Goal: Participate in discussion

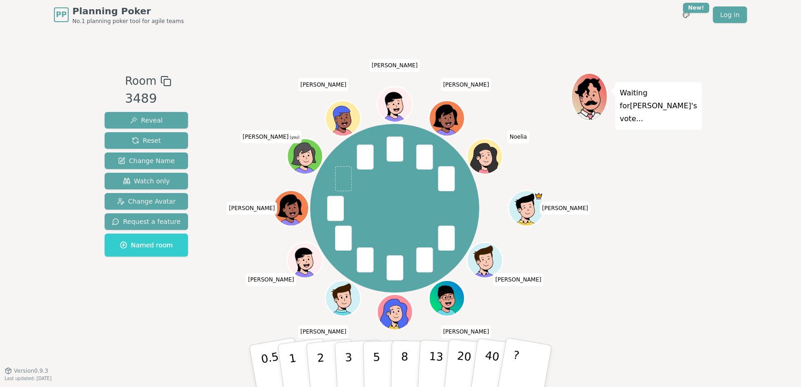
drag, startPoint x: 114, startPoint y: 50, endPoint x: 246, endPoint y: 84, distance: 136.5
click at [114, 50] on div "Room 3489 Reveal Reset Change Name Watch only Change Avatar Request a feature N…" at bounding box center [400, 199] width 599 height 341
click at [347, 351] on p "3" at bounding box center [350, 376] width 10 height 50
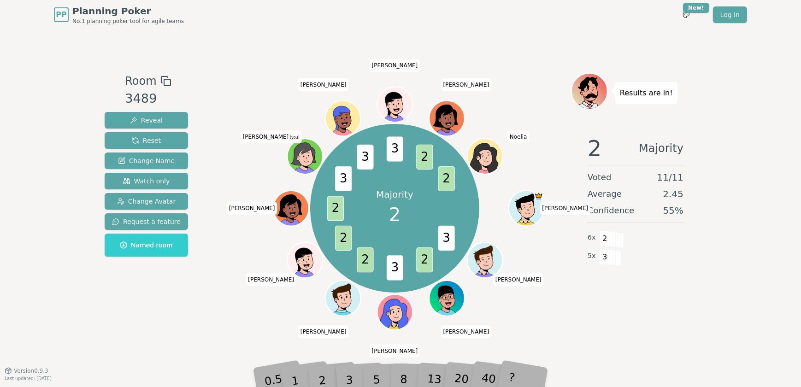
click at [324, 378] on div "2" at bounding box center [331, 366] width 30 height 35
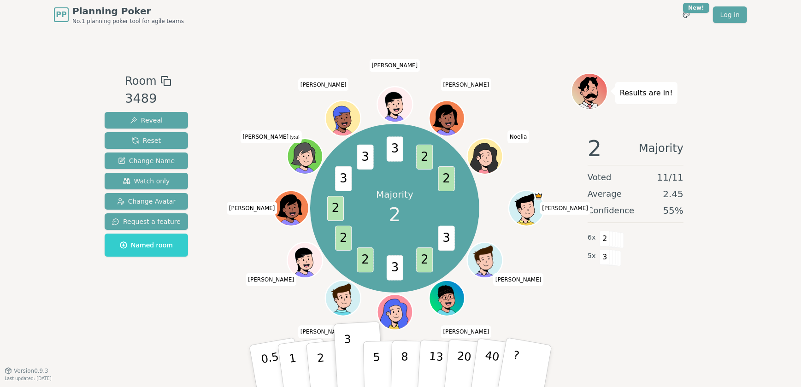
click at [341, 177] on span "3" at bounding box center [343, 178] width 17 height 25
click at [317, 356] on p "2" at bounding box center [323, 376] width 12 height 50
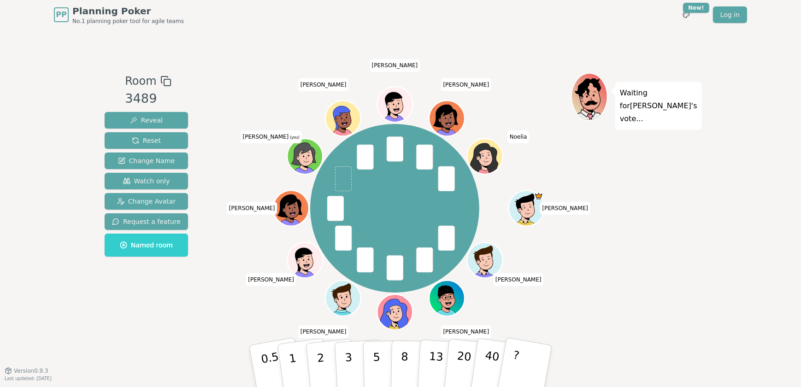
click at [324, 364] on button "2" at bounding box center [332, 375] width 53 height 73
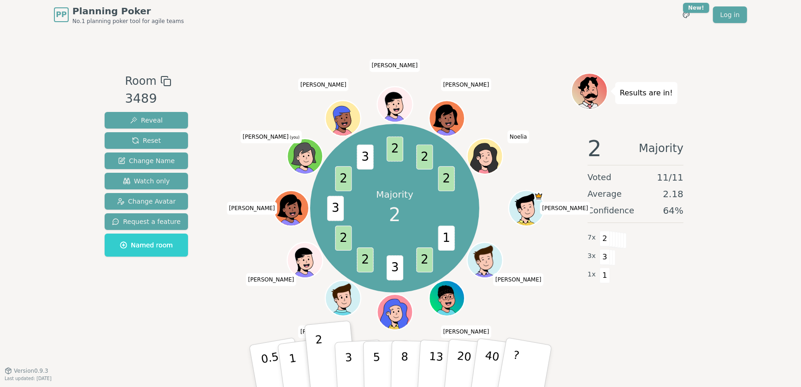
click at [235, 295] on div "Majority 2 1 2 3 2 2 3 2 3 2 2 2 [PERSON_NAME] [PERSON_NAME] [PERSON_NAME] [PER…" at bounding box center [394, 208] width 353 height 238
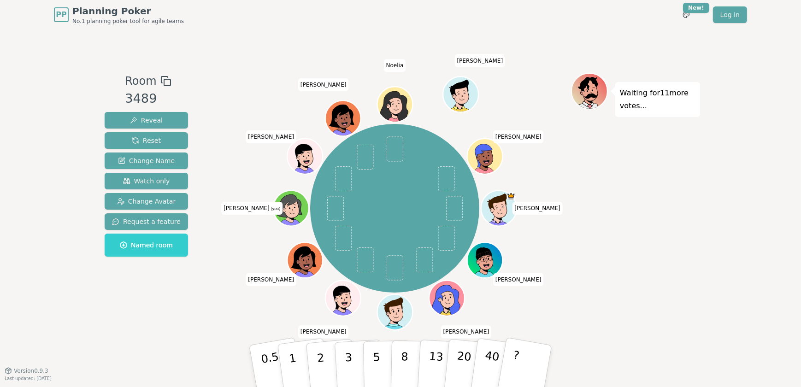
click at [744, 166] on div "PP Planning Poker No.1 planning poker tool for agile teams Toggle theme New! Lo…" at bounding box center [400, 193] width 801 height 387
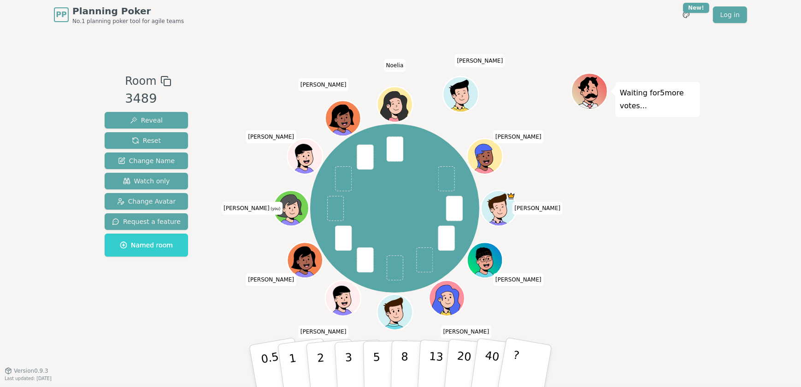
click at [341, 360] on button "3" at bounding box center [360, 376] width 50 height 72
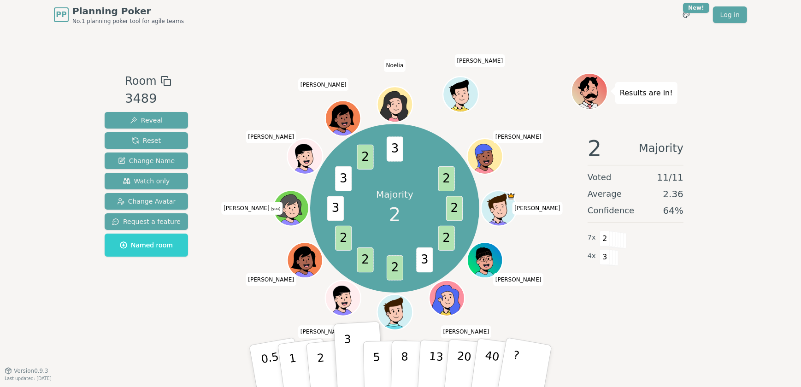
click at [320, 363] on p "2" at bounding box center [323, 376] width 12 height 50
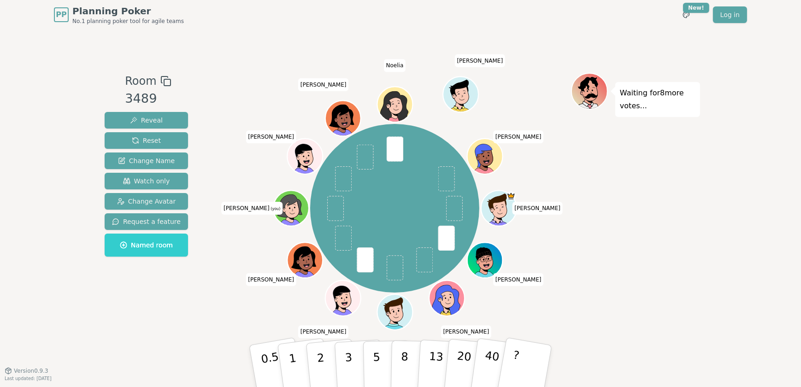
drag, startPoint x: 756, startPoint y: 196, endPoint x: 376, endPoint y: 318, distance: 399.5
click at [756, 196] on div "PP Planning Poker No.1 planning poker tool for agile teams Toggle theme New! Lo…" at bounding box center [400, 193] width 801 height 387
click at [316, 374] on button "2" at bounding box center [332, 375] width 53 height 73
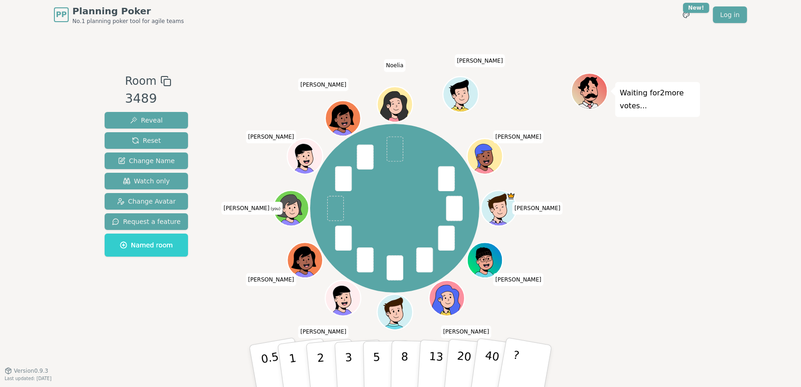
click at [293, 364] on p "1" at bounding box center [295, 377] width 14 height 50
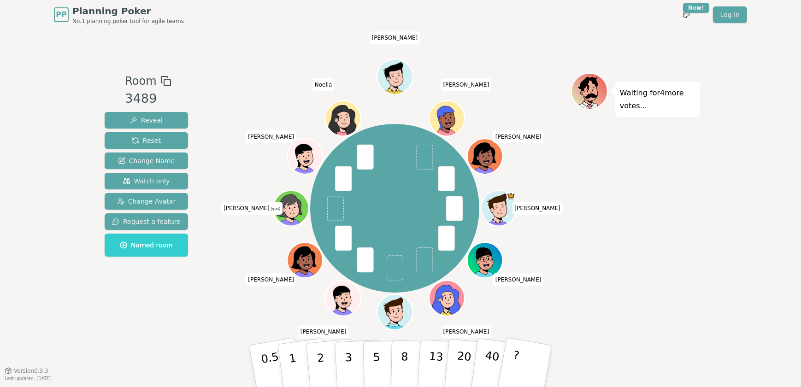
click at [323, 361] on p "2" at bounding box center [323, 376] width 12 height 50
